Goal: Task Accomplishment & Management: Use online tool/utility

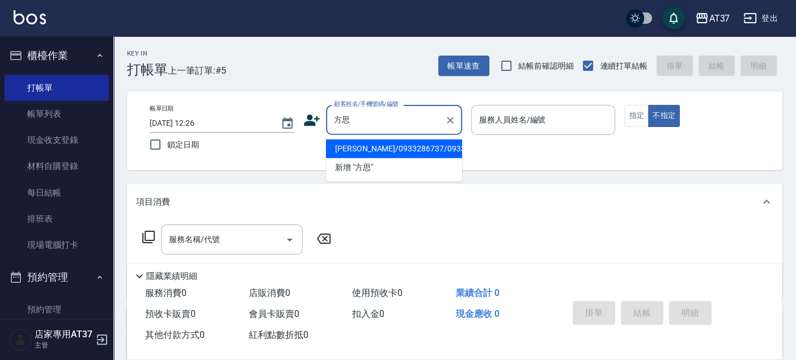
click at [348, 157] on li "方思仁/0933286737/0933286737" at bounding box center [394, 149] width 136 height 19
type input "方思仁/0933286737/0933286737"
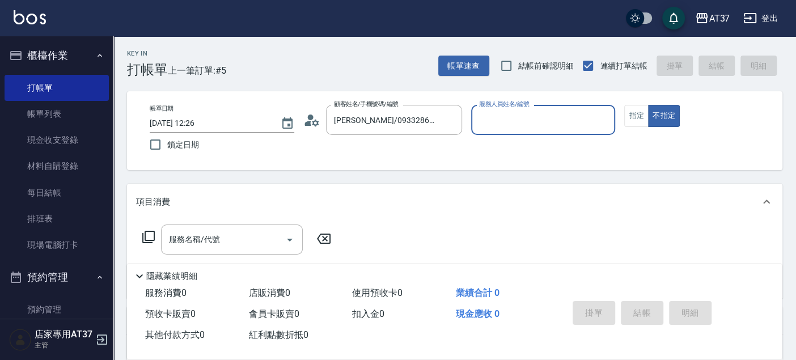
type input "Dolly-6"
click at [638, 111] on button "指定" at bounding box center [636, 116] width 24 height 22
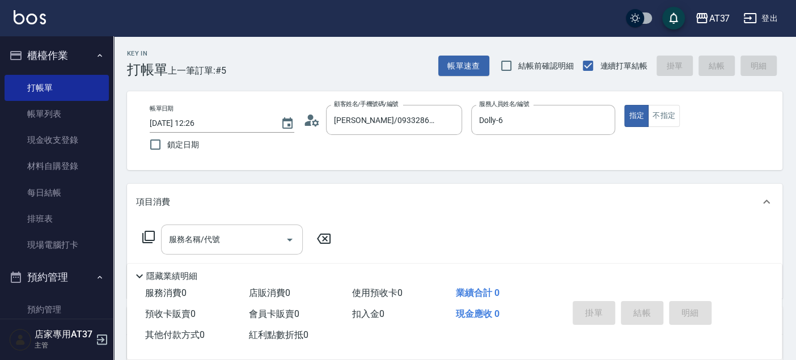
click at [290, 233] on icon "Open" at bounding box center [290, 240] width 14 height 14
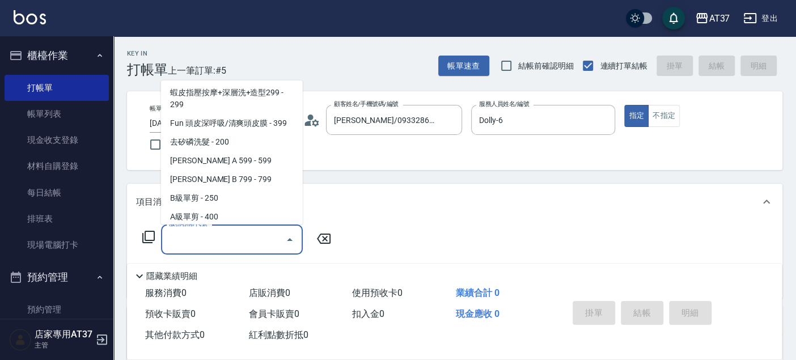
scroll to position [252, 0]
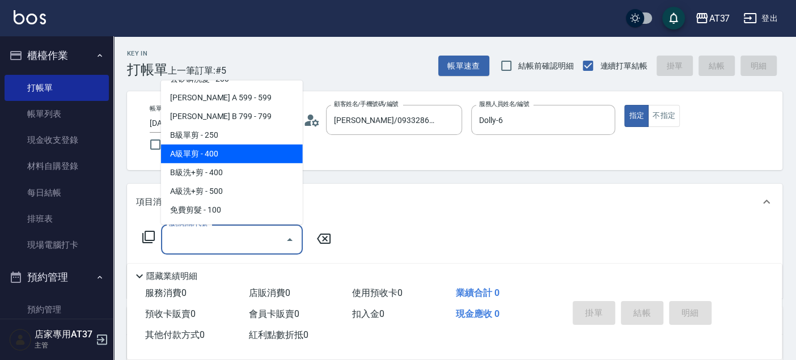
click at [251, 152] on span "A級單剪 - 400" at bounding box center [232, 154] width 142 height 19
type input "A級單剪(202)"
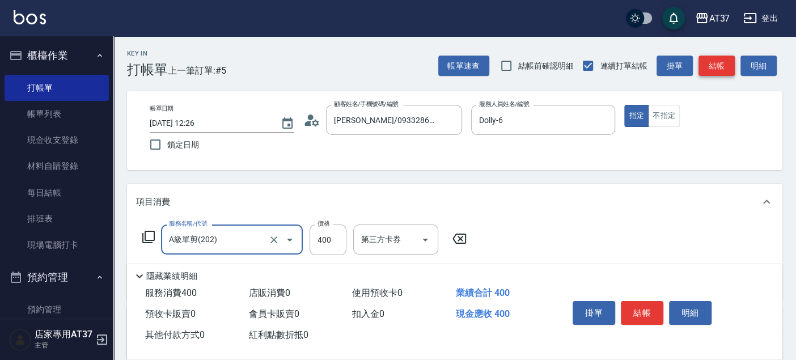
click at [713, 71] on button "結帳" at bounding box center [717, 66] width 36 height 21
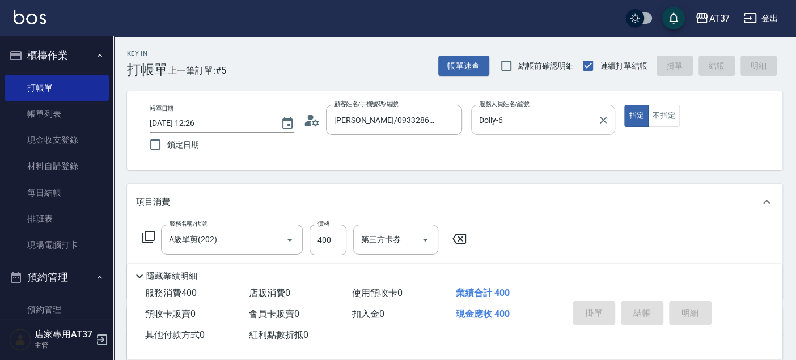
type input "2025/08/23 13:34"
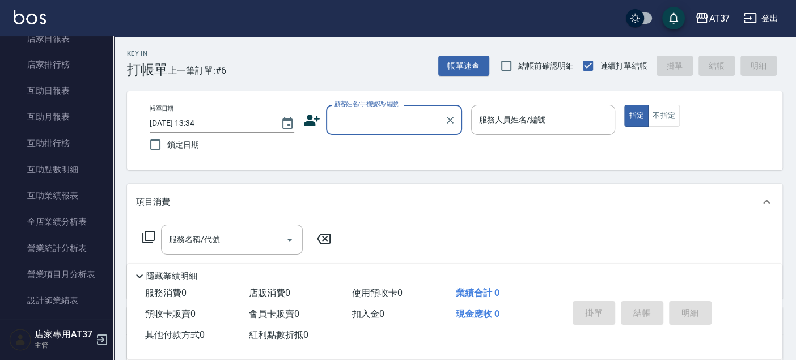
scroll to position [504, 0]
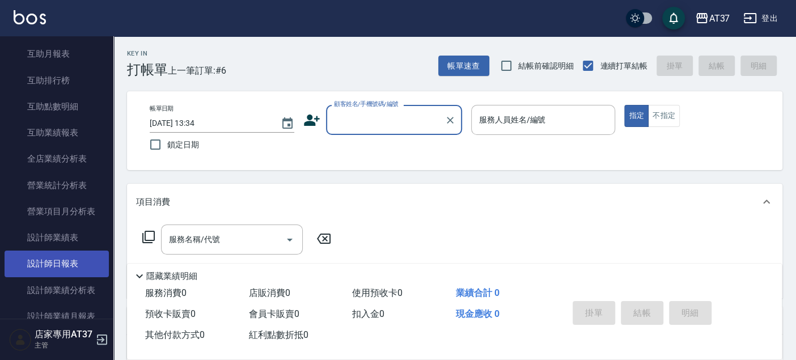
click at [69, 260] on link "設計師日報表" at bounding box center [57, 264] width 104 height 26
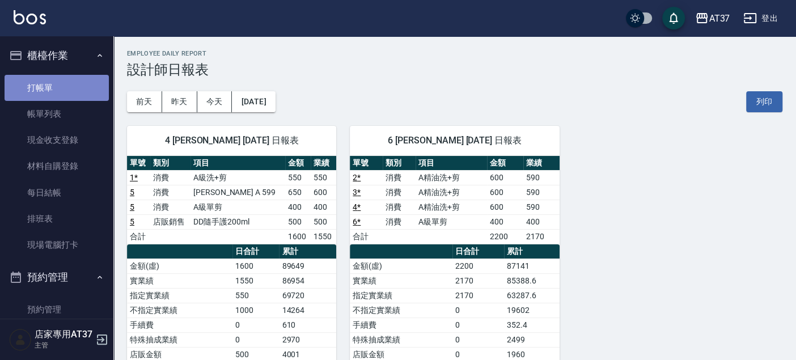
click at [65, 80] on link "打帳單" at bounding box center [57, 88] width 104 height 26
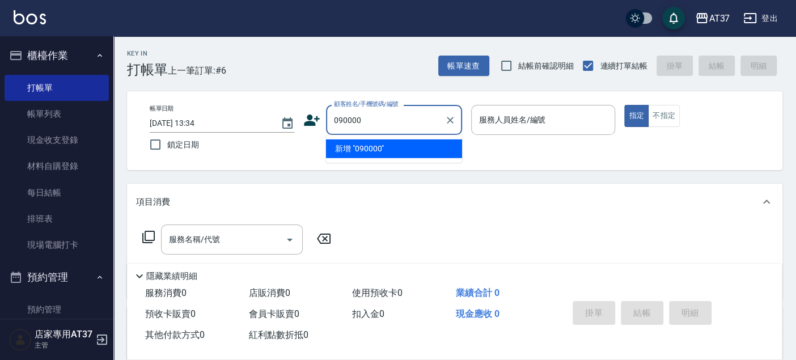
type input "090000"
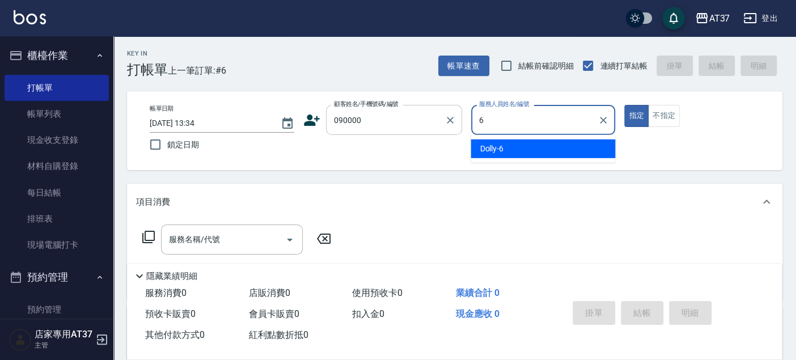
type input "6"
type button "true"
type input "Dolly-6"
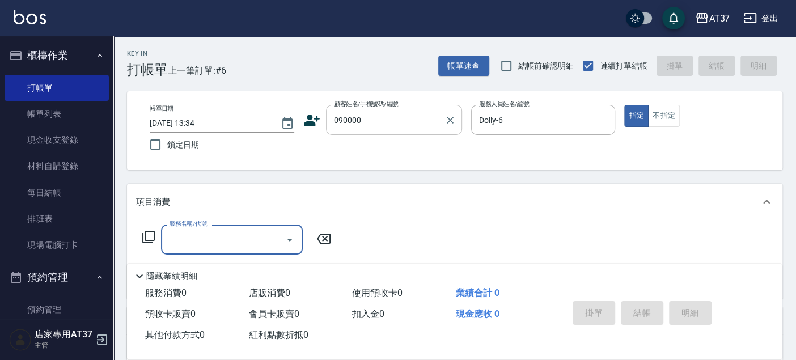
type input "新客人 姓名未設定/090000/null"
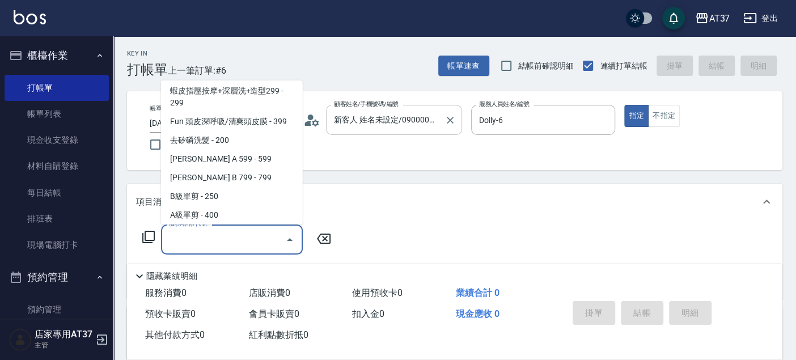
scroll to position [228, 0]
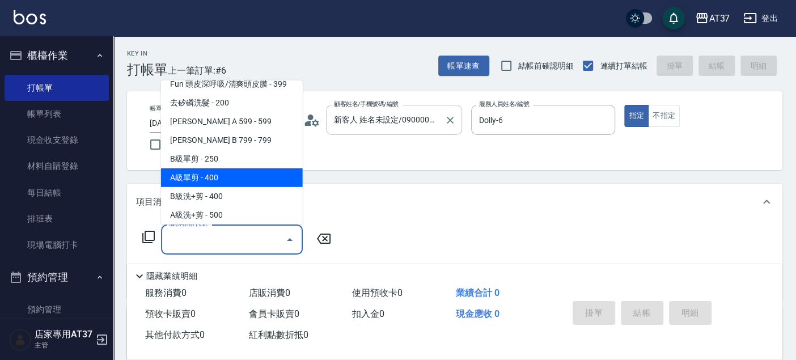
type input "A級單剪(202)"
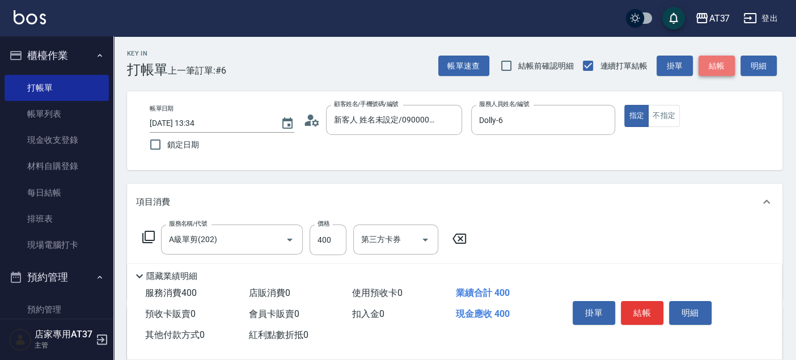
click at [720, 74] on button "結帳" at bounding box center [717, 66] width 36 height 21
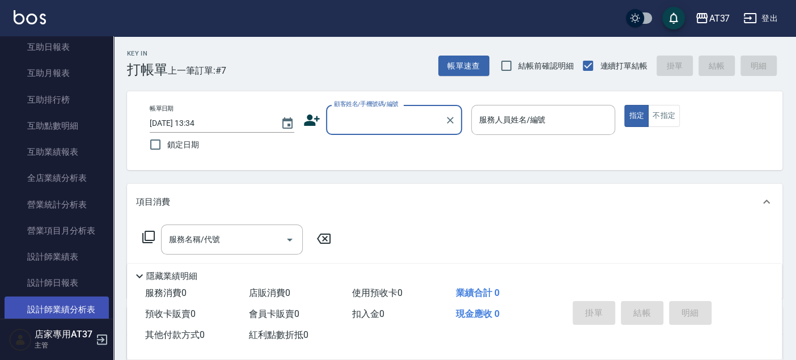
scroll to position [504, 0]
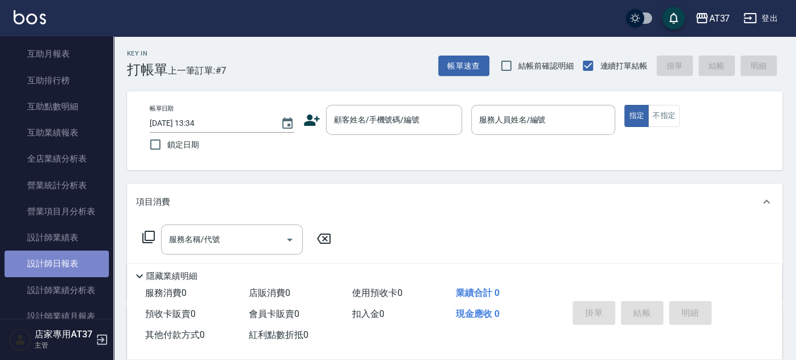
click at [62, 266] on link "設計師日報表" at bounding box center [57, 264] width 104 height 26
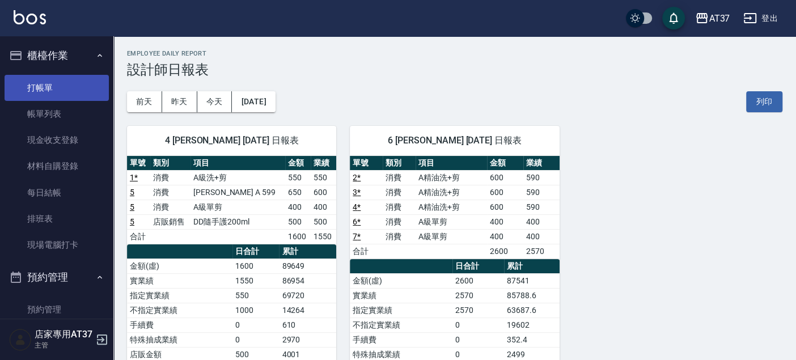
click at [24, 75] on link "打帳單" at bounding box center [57, 88] width 104 height 26
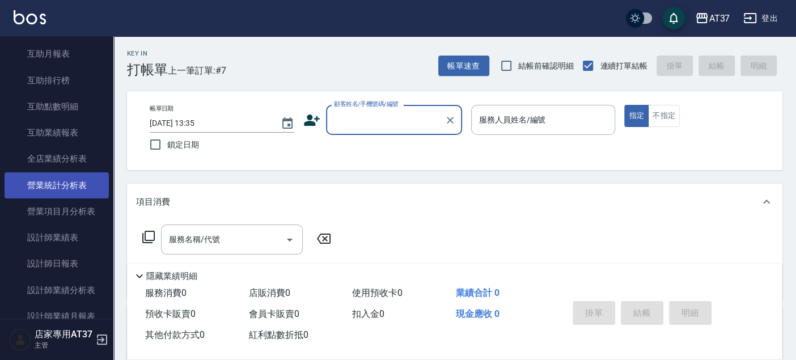
scroll to position [567, 0]
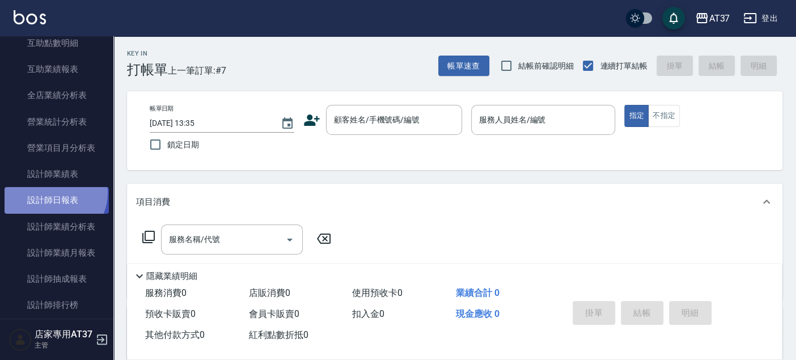
click at [52, 193] on link "設計師日報表" at bounding box center [57, 200] width 104 height 26
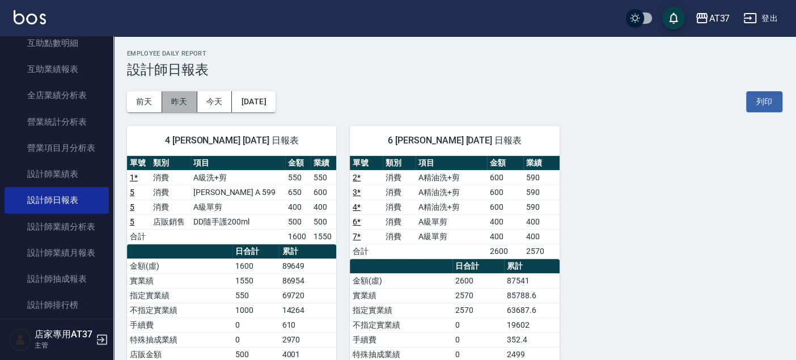
click at [189, 97] on button "昨天" at bounding box center [179, 101] width 35 height 21
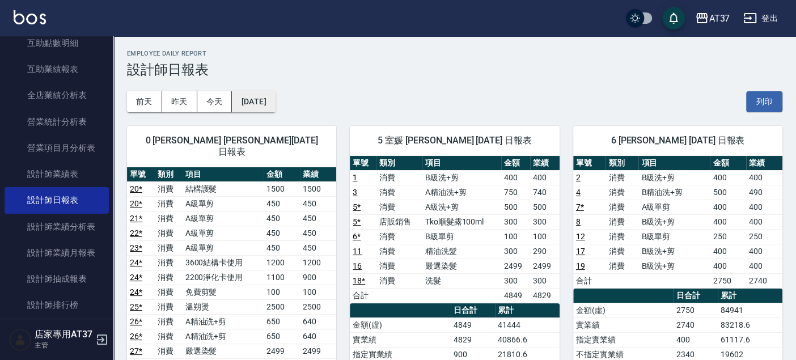
click at [274, 100] on button "2025/08/22" at bounding box center [253, 101] width 43 height 21
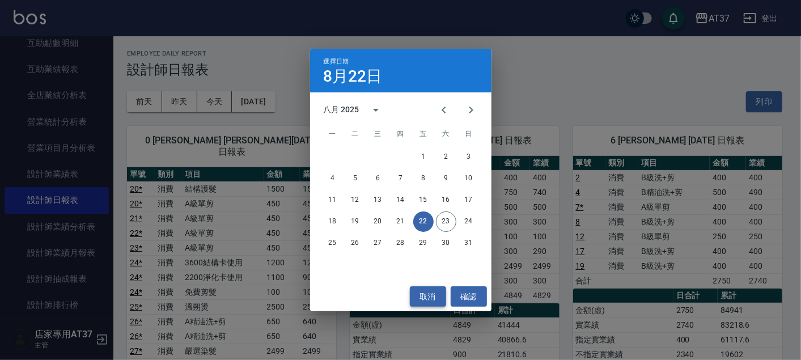
click at [432, 295] on button "取消" at bounding box center [428, 296] width 36 height 21
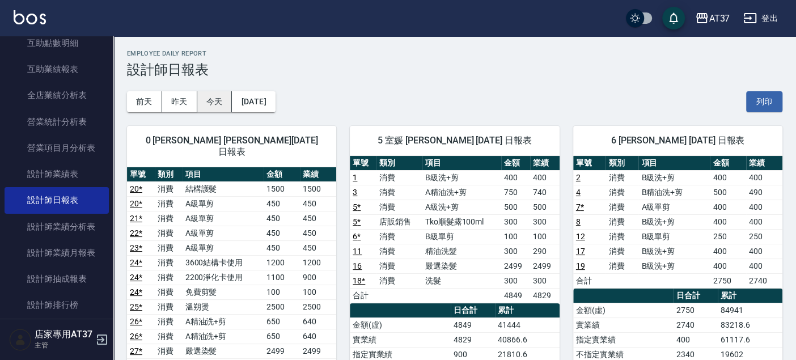
click at [218, 95] on button "今天" at bounding box center [214, 101] width 35 height 21
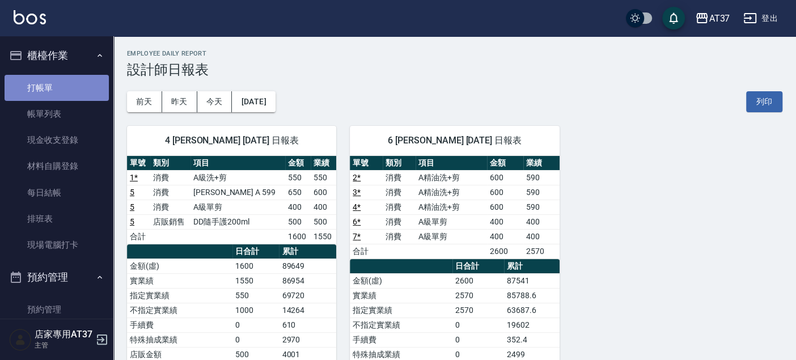
click at [64, 86] on link "打帳單" at bounding box center [57, 88] width 104 height 26
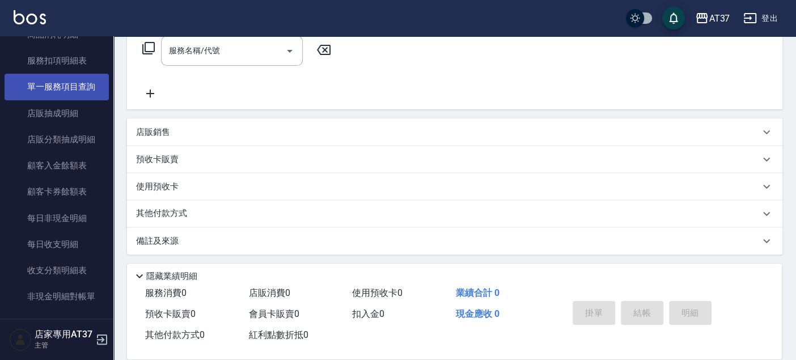
scroll to position [1129, 0]
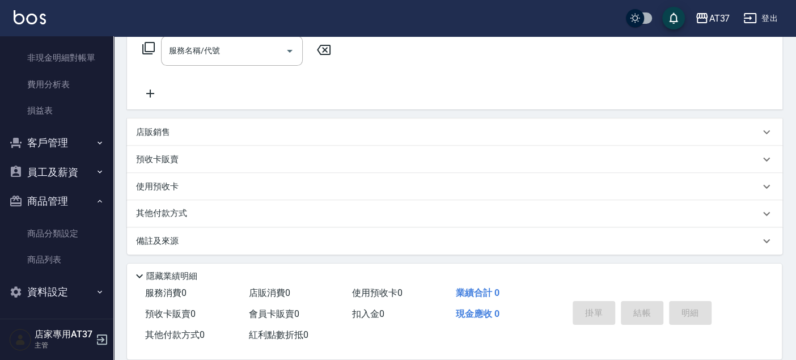
click at [57, 144] on button "客戶管理" at bounding box center [57, 142] width 104 height 29
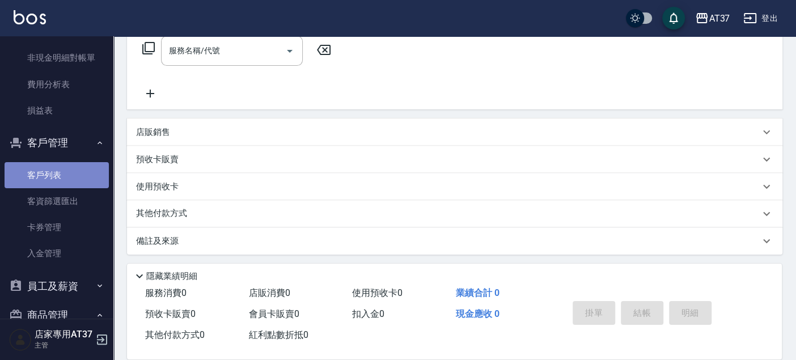
click at [57, 165] on link "客戶列表" at bounding box center [57, 175] width 104 height 26
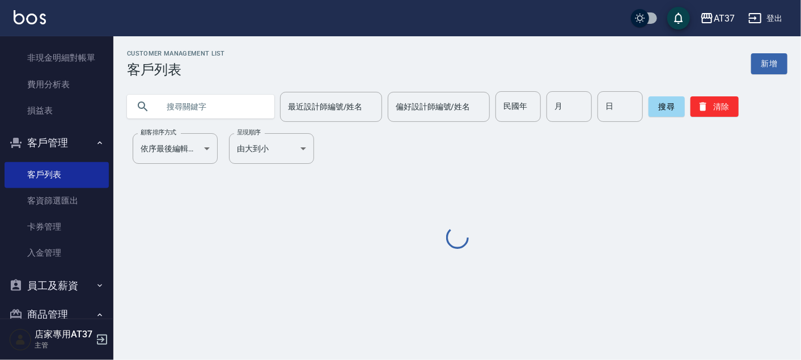
click at [217, 110] on input "text" at bounding box center [212, 106] width 107 height 31
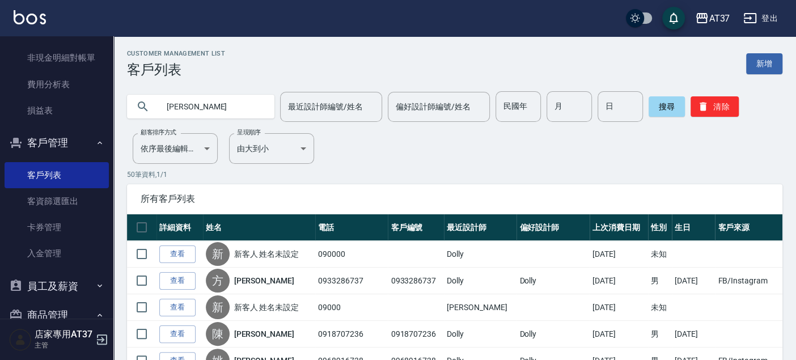
type input "李亞"
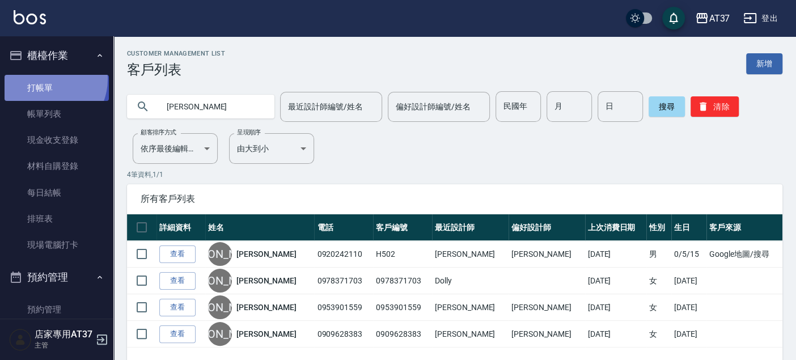
click at [44, 79] on link "打帳單" at bounding box center [57, 88] width 104 height 26
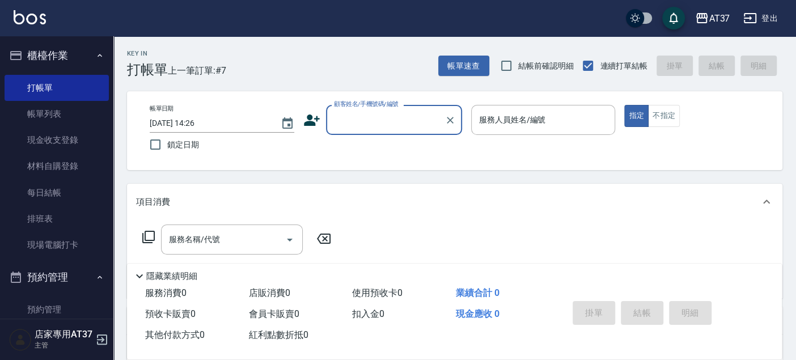
click at [346, 125] on input "顧客姓名/手機號碼/編號" at bounding box center [385, 120] width 109 height 20
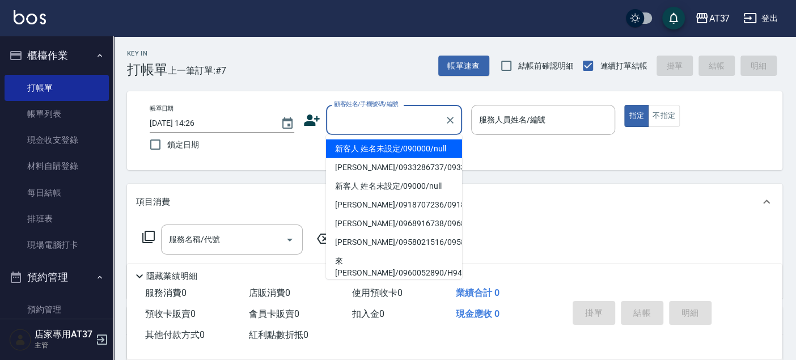
click at [367, 140] on li "新客人 姓名未設定/090000/null" at bounding box center [394, 149] width 136 height 19
type input "新客人 姓名未設定/090000/null"
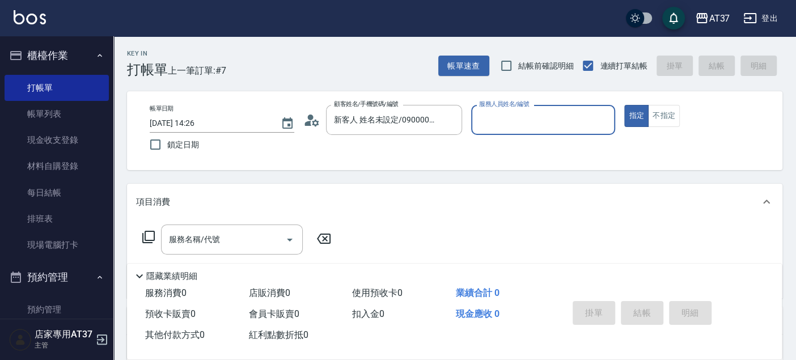
click at [519, 128] on input "服務人員姓名/編號" at bounding box center [543, 120] width 134 height 20
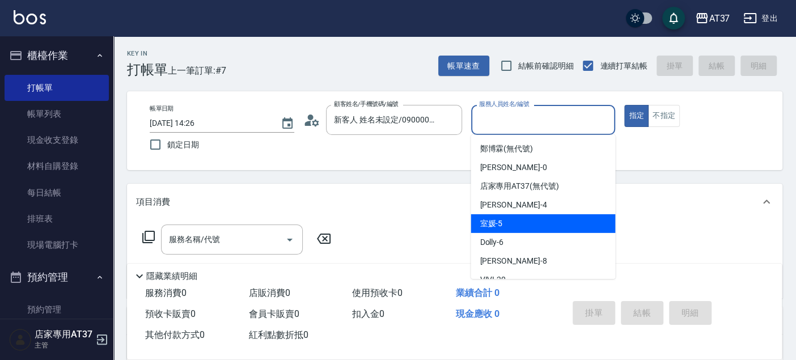
click at [541, 218] on div "室媛 -5" at bounding box center [543, 223] width 145 height 19
type input "室媛-5"
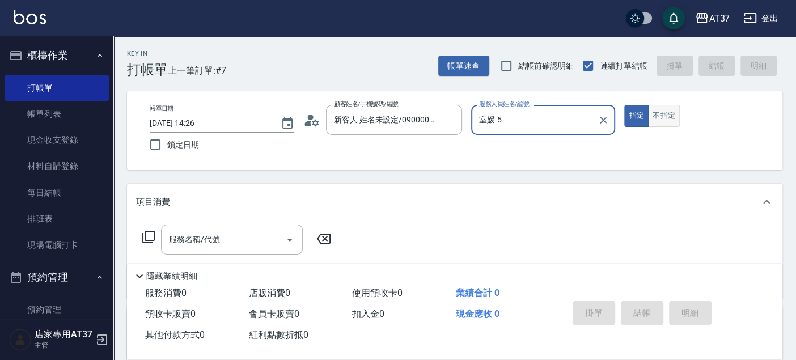
click at [667, 108] on button "不指定" at bounding box center [664, 116] width 32 height 22
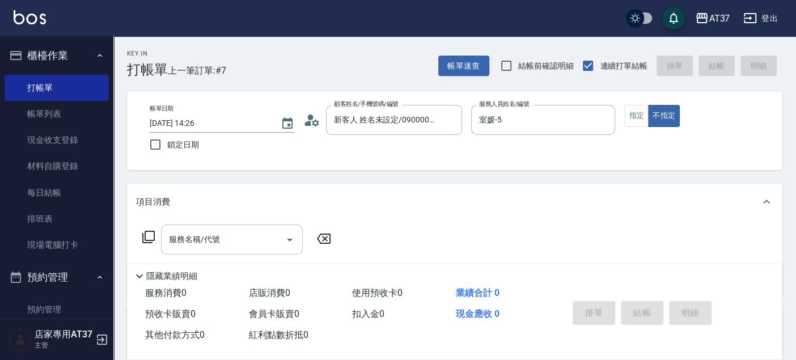
click at [214, 225] on div "服務名稱/代號" at bounding box center [232, 240] width 142 height 30
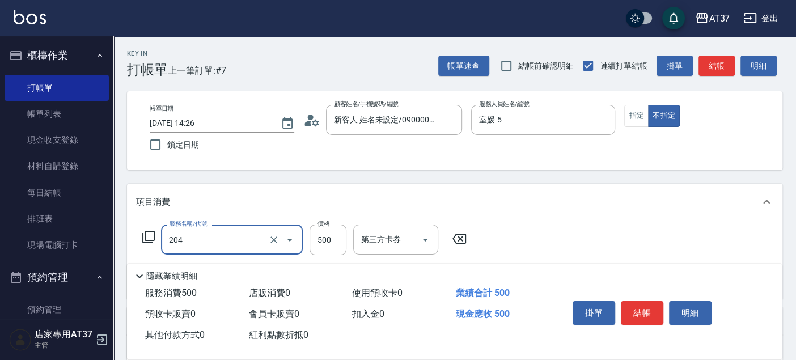
type input "A級洗+剪(204)"
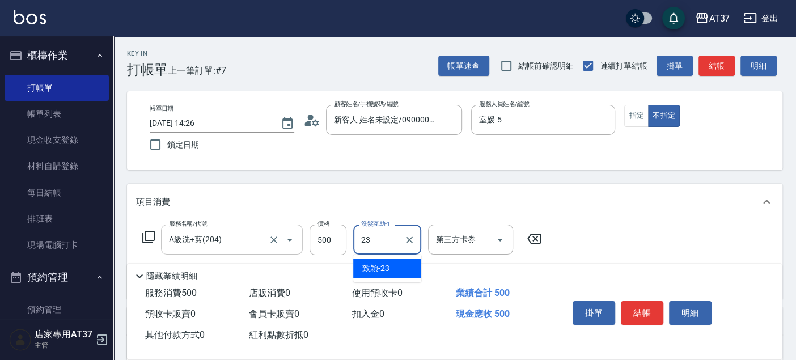
type input "致穎-23"
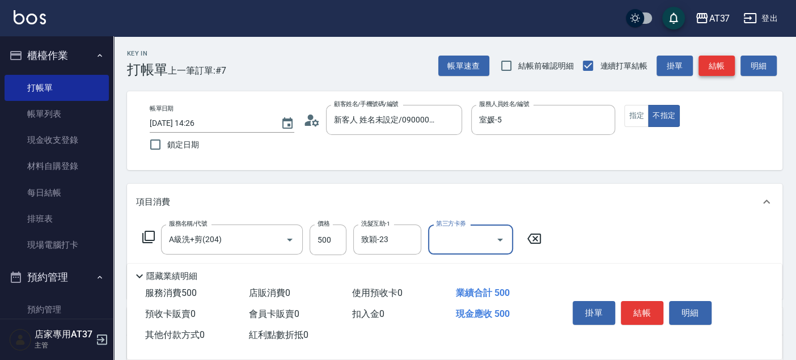
click at [717, 60] on button "結帳" at bounding box center [717, 66] width 36 height 21
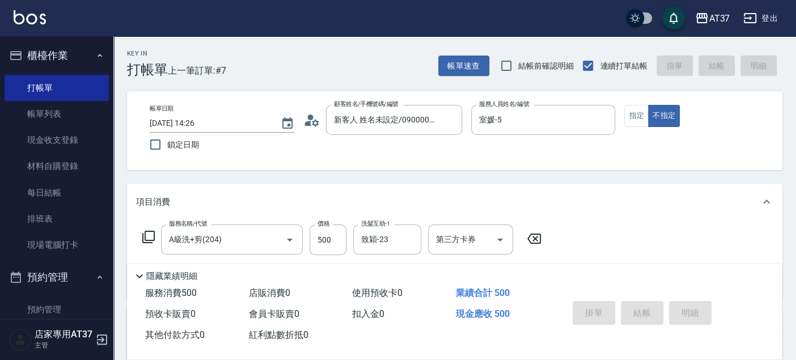
type input "2025/08/23 14:37"
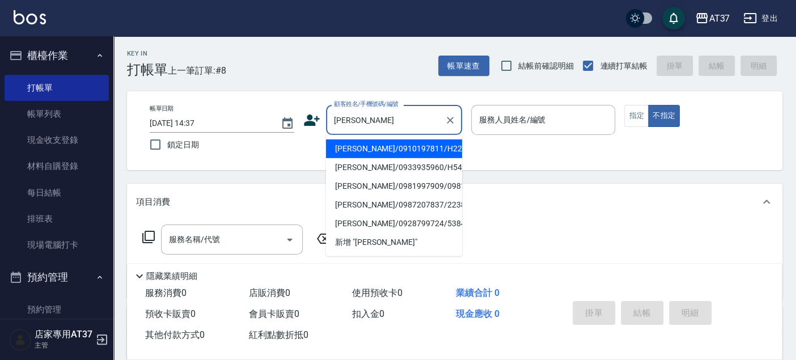
click at [411, 142] on li "陳鈺鎮/0910197811/H229" at bounding box center [394, 149] width 136 height 19
type input "陳鈺鎮/0910197811/H229"
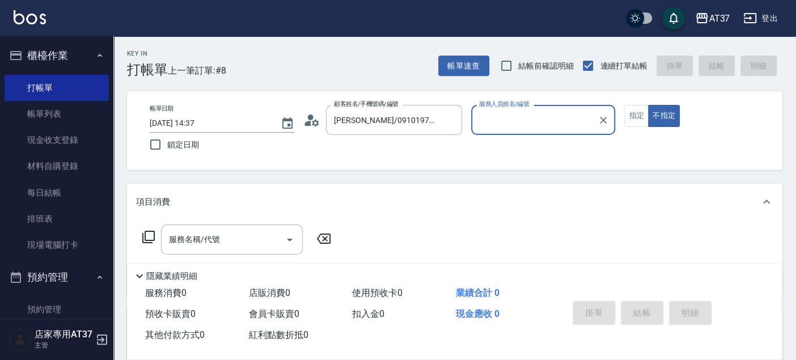
type input "Hannah-4"
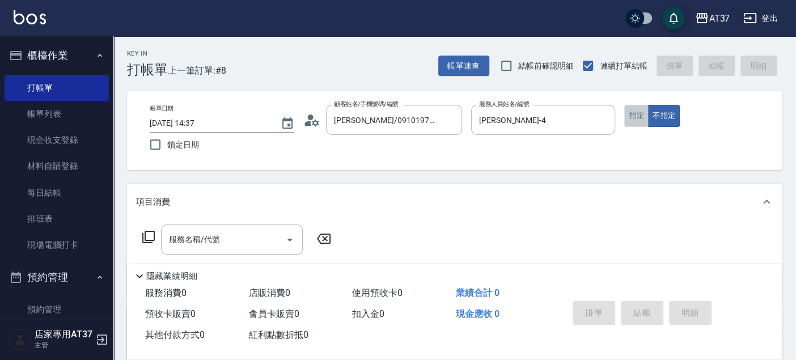
click at [641, 117] on button "指定" at bounding box center [636, 116] width 24 height 22
click at [233, 246] on input "服務名稱/代號" at bounding box center [223, 240] width 115 height 20
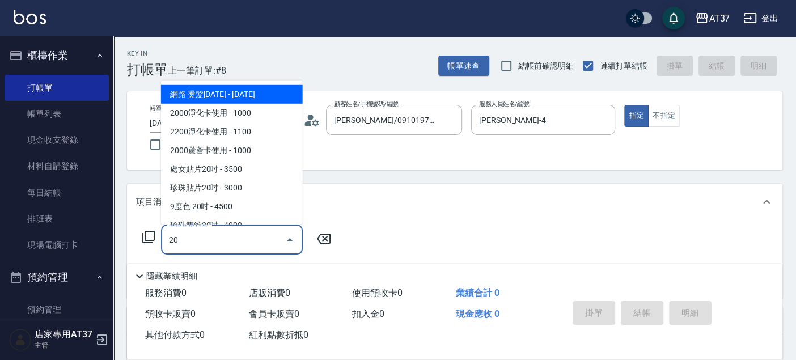
type input "2"
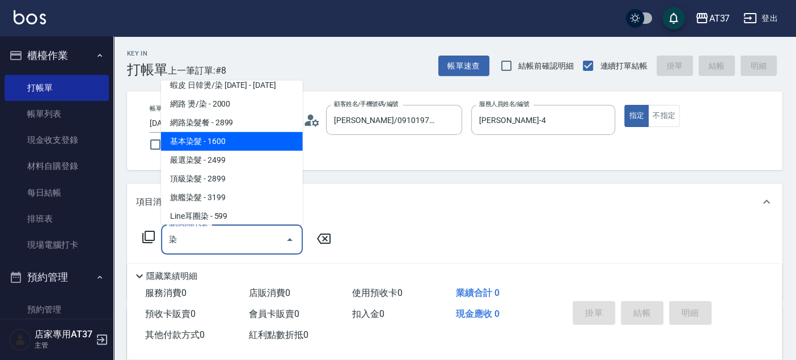
scroll to position [63, 0]
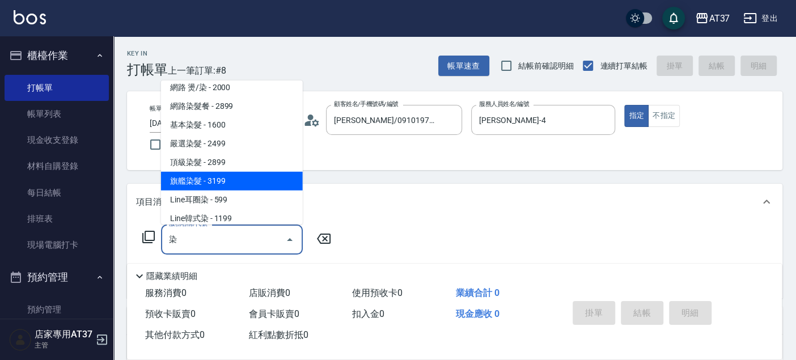
click at [224, 134] on span "基本染髮 - 1600" at bounding box center [232, 125] width 142 height 19
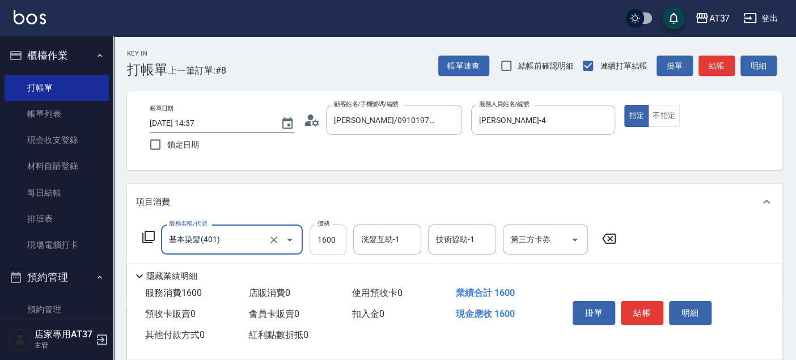
type input "基本染髮(401)"
click at [324, 240] on input "1600" at bounding box center [328, 240] width 37 height 31
type input "3500"
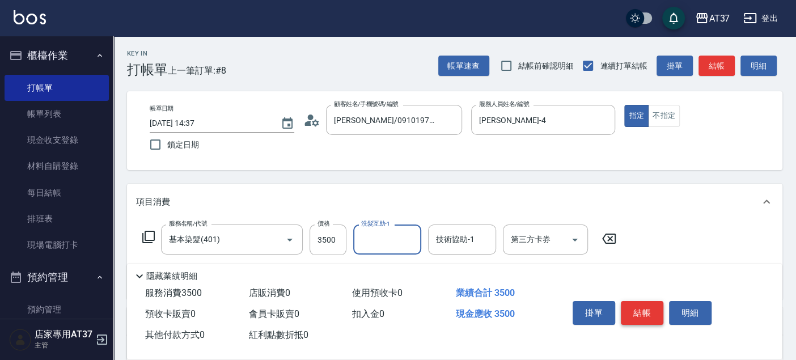
click at [649, 309] on button "結帳" at bounding box center [642, 313] width 43 height 24
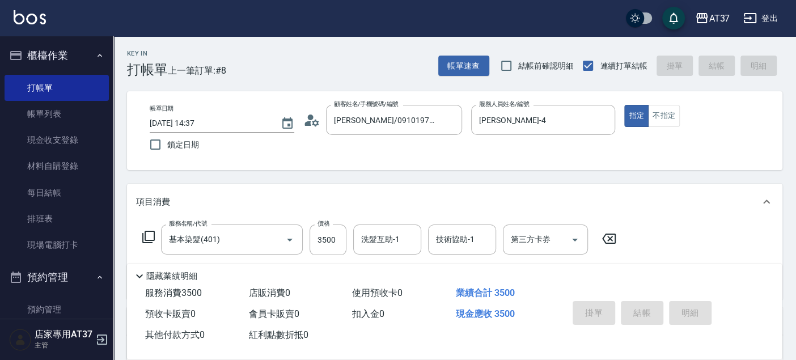
type input "2025/08/23 14:44"
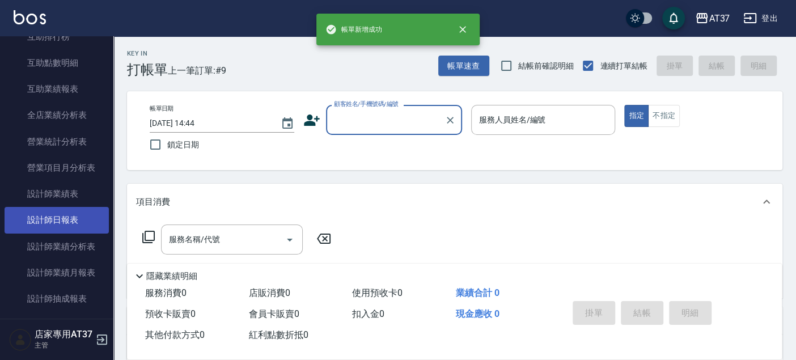
scroll to position [567, 0]
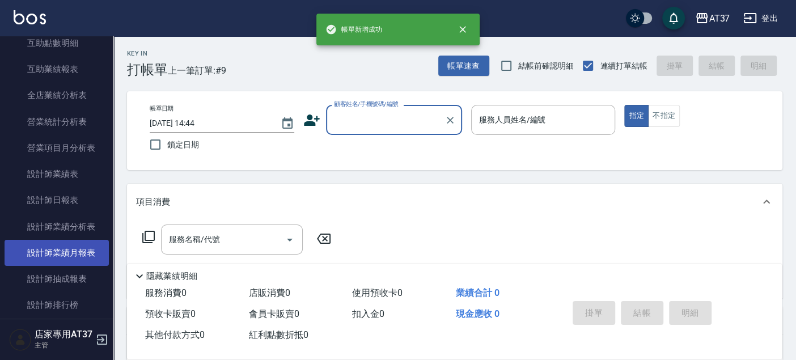
click at [73, 253] on link "設計師業績月報表" at bounding box center [57, 253] width 104 height 26
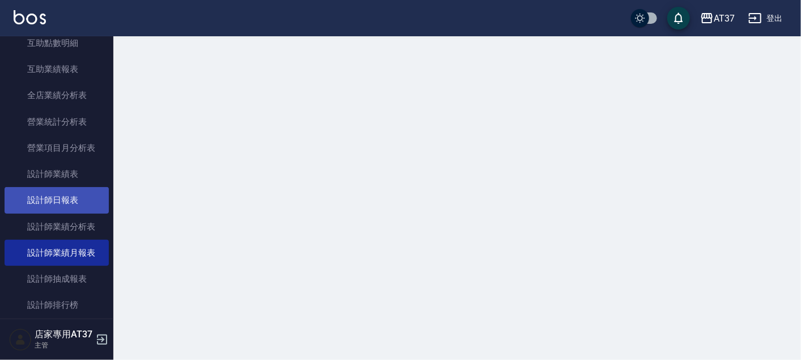
click at [72, 197] on link "設計師日報表" at bounding box center [57, 200] width 104 height 26
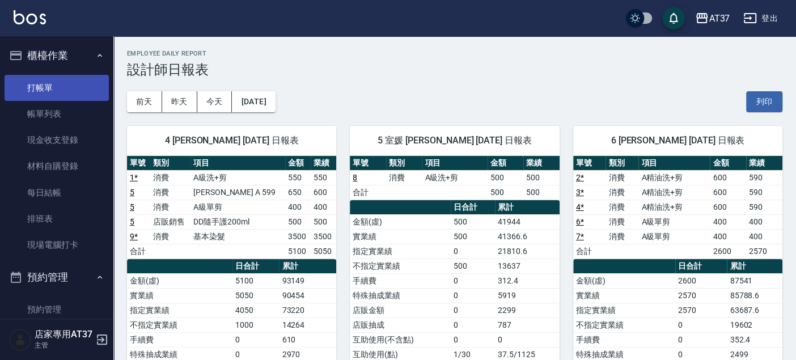
click at [48, 86] on link "打帳單" at bounding box center [57, 88] width 104 height 26
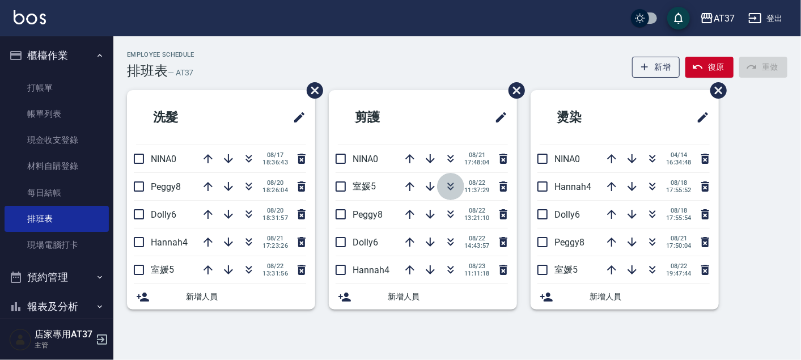
click at [447, 192] on icon "button" at bounding box center [451, 187] width 14 height 14
